Goal: Find specific page/section: Find specific page/section

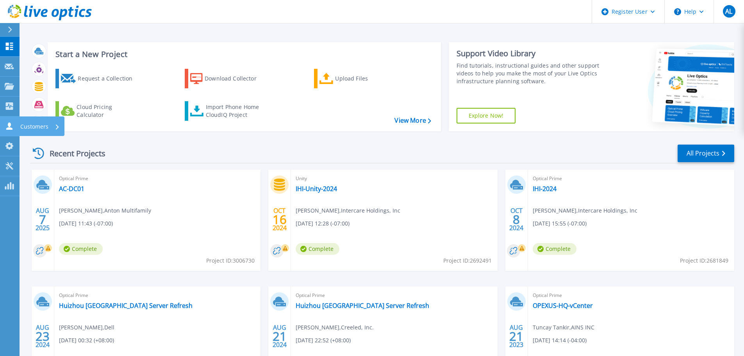
click at [10, 121] on link "Customers Customers" at bounding box center [10, 126] width 20 height 20
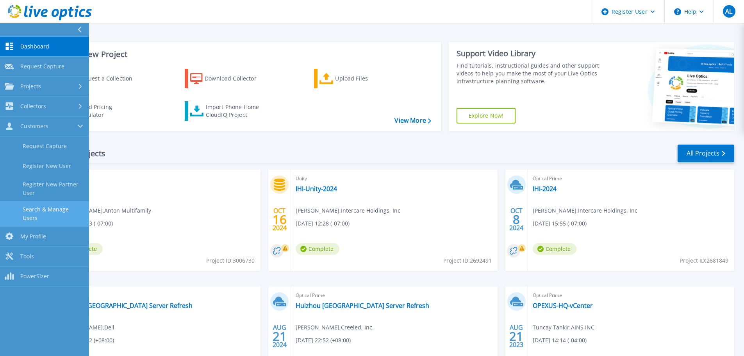
click at [44, 207] on link "Search & Manage Users" at bounding box center [44, 213] width 89 height 25
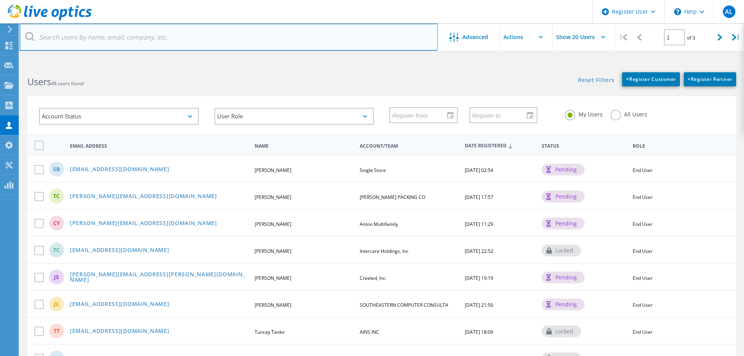
click at [114, 39] on input "text" at bounding box center [229, 36] width 418 height 27
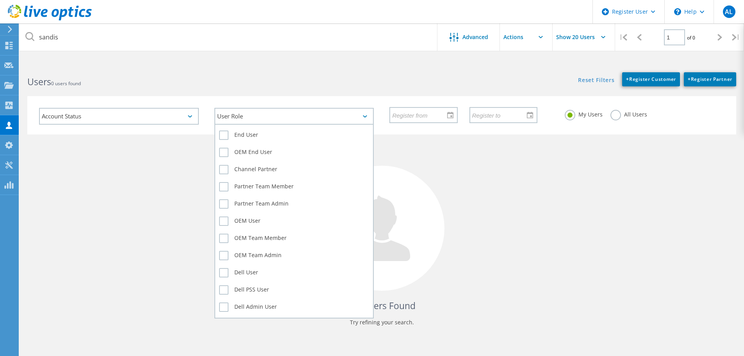
click at [367, 119] on div "User Role" at bounding box center [294, 116] width 160 height 17
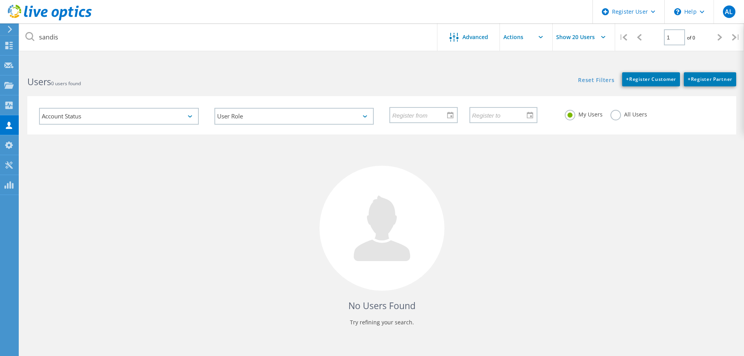
click at [239, 80] on h2 "Users 0 users found" at bounding box center [200, 81] width 346 height 13
click at [612, 120] on div "All Users" at bounding box center [628, 115] width 37 height 11
click at [616, 116] on label "All Users" at bounding box center [628, 113] width 37 height 7
click at [0, 0] on input "All Users" at bounding box center [0, 0] width 0 height 0
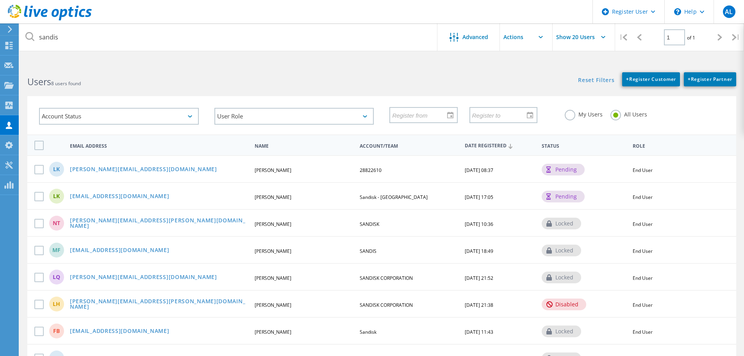
scroll to position [46, 0]
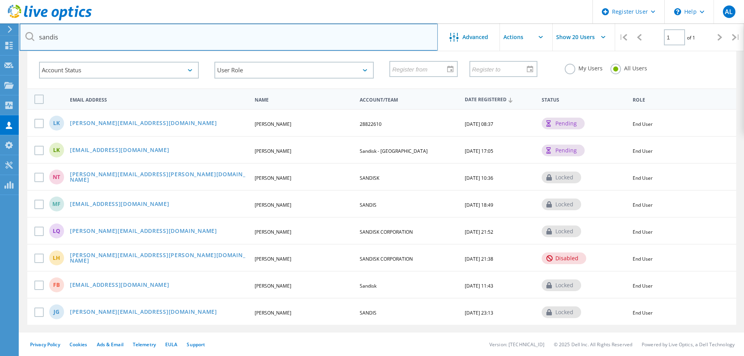
click at [148, 42] on input "sandis" at bounding box center [229, 36] width 418 height 27
paste input "[EMAIL_ADDRESS][DOMAIN_NAME]"
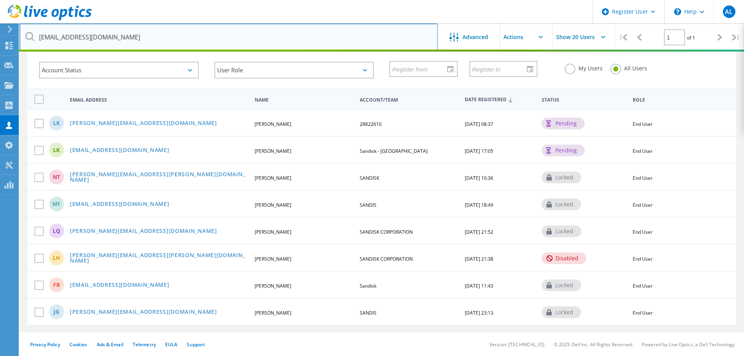
type input "[EMAIL_ADDRESS][DOMAIN_NAME]"
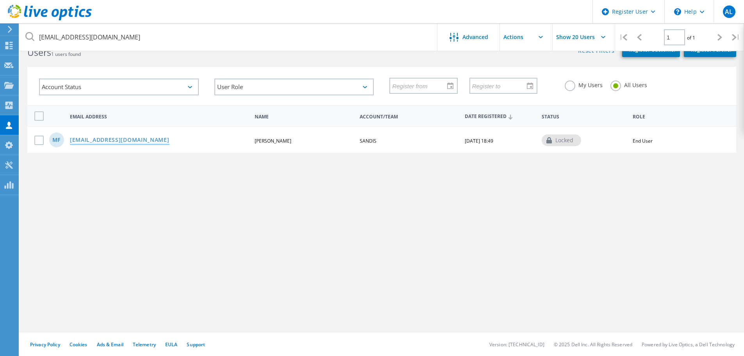
click at [121, 140] on link "[EMAIL_ADDRESS][DOMAIN_NAME]" at bounding box center [120, 140] width 100 height 7
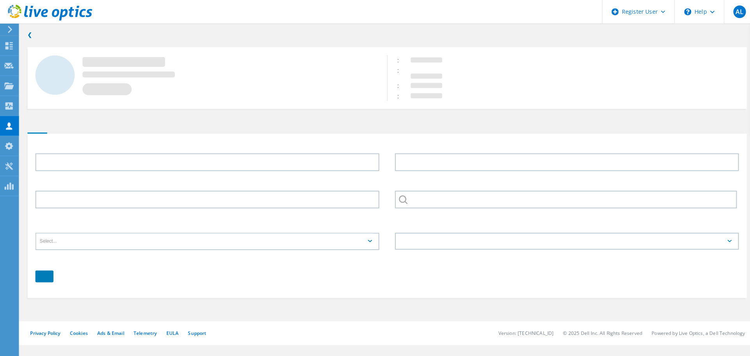
type input "[PERSON_NAME]"
type input "SANDIS"
type input "English"
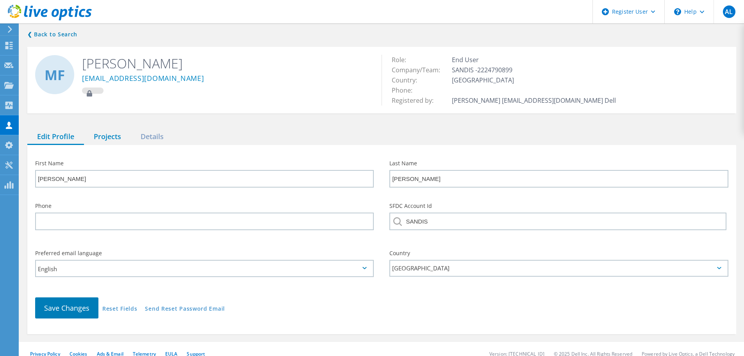
click at [118, 134] on div "Projects" at bounding box center [107, 137] width 47 height 16
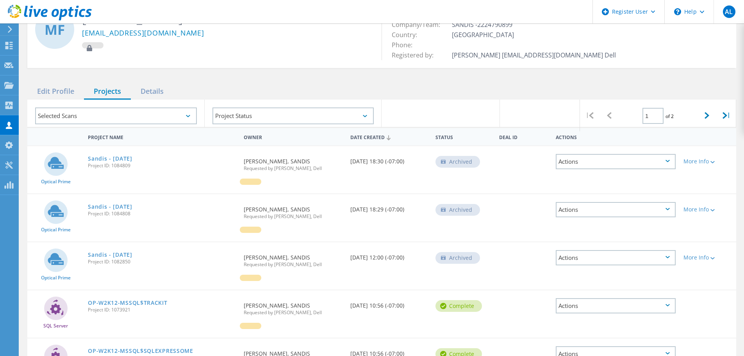
scroll to position [46, 0]
click at [132, 157] on link "Sandis - [DATE]" at bounding box center [110, 157] width 45 height 5
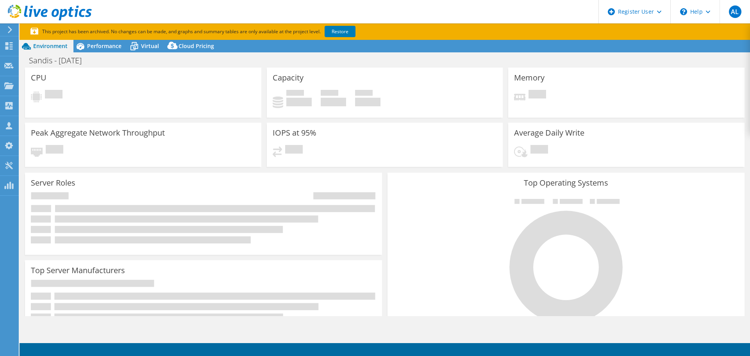
select select "USD"
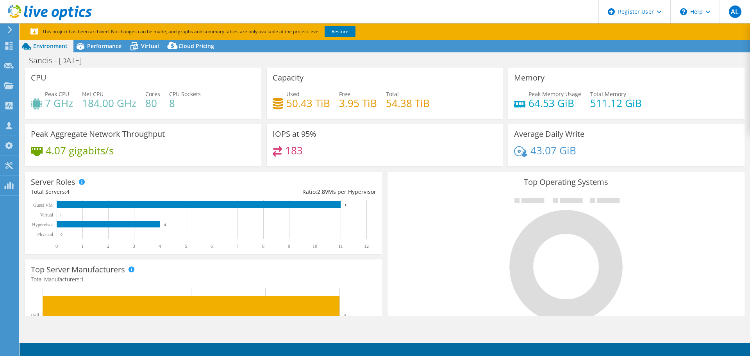
click at [259, 61] on div "Sandis - [DATE] Print" at bounding box center [385, 60] width 730 height 14
